Goal: Task Accomplishment & Management: Use online tool/utility

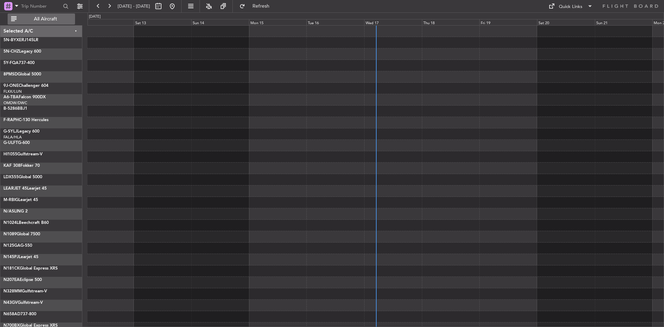
click at [63, 20] on span "All Aircraft" at bounding box center [45, 19] width 55 height 5
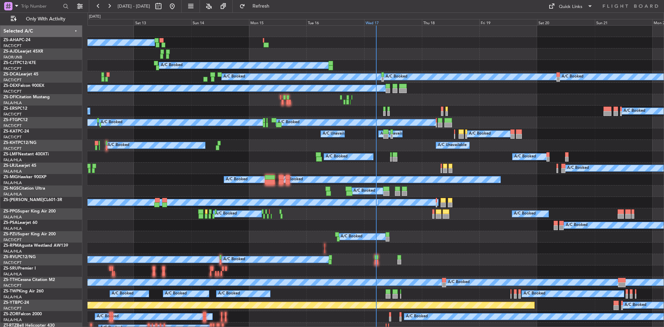
click at [371, 22] on div "Wed 17" at bounding box center [393, 22] width 58 height 6
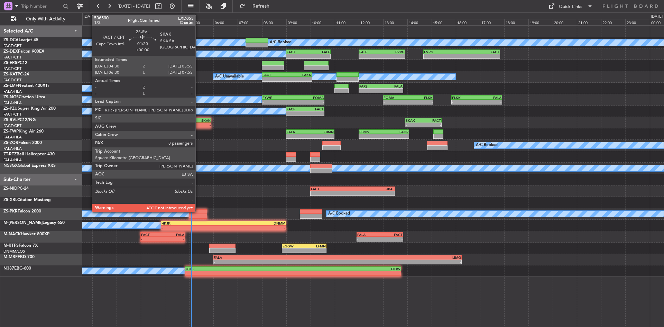
click at [199, 125] on div "-" at bounding box center [202, 125] width 17 height 4
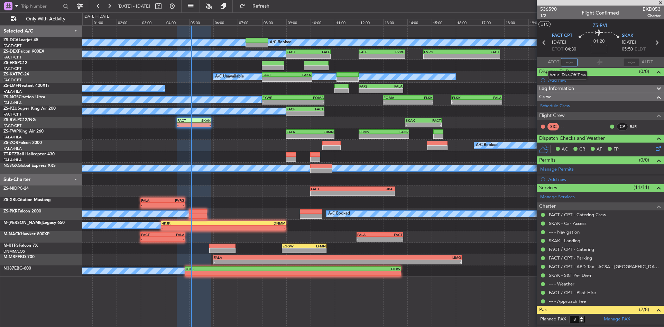
click at [567, 63] on input "text" at bounding box center [569, 62] width 17 height 8
type input "05:04"
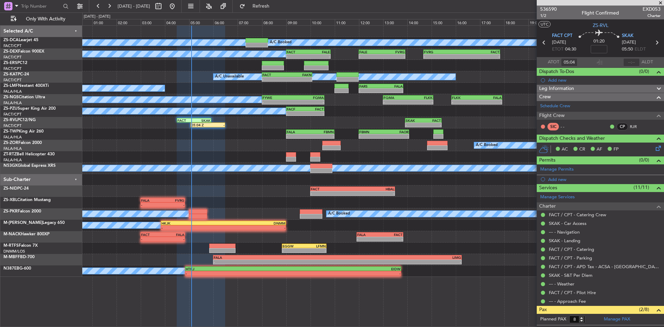
click at [661, 2] on span at bounding box center [660, 3] width 7 height 6
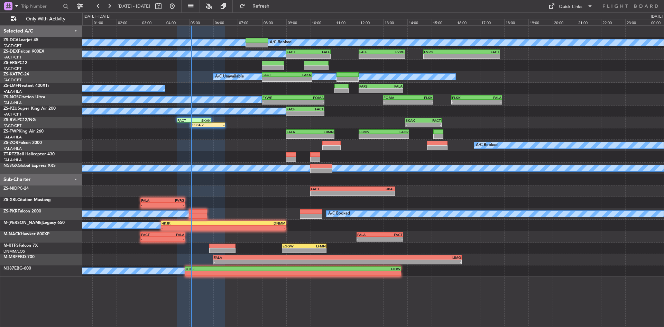
type input "0"
